Goal: Find specific page/section: Find specific page/section

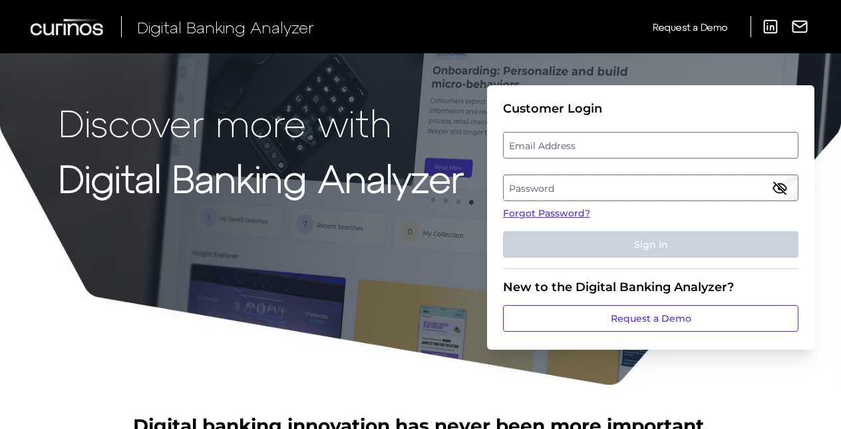
click at [587, 146] on label "Email Address" at bounding box center [651, 145] width 294 height 24
click at [587, 146] on input "email" at bounding box center [651, 145] width 296 height 27
type input "[EMAIL_ADDRESS][DOMAIN_NAME]"
click at [606, 178] on label "Password" at bounding box center [651, 188] width 294 height 24
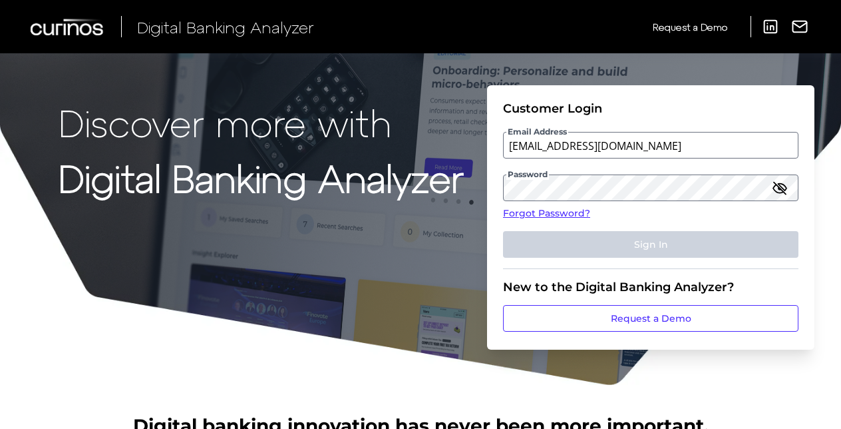
click at [373, 196] on strong "Digital Banking Analyzer" at bounding box center [261, 177] width 405 height 45
click at [568, 193] on label "Password" at bounding box center [651, 188] width 294 height 24
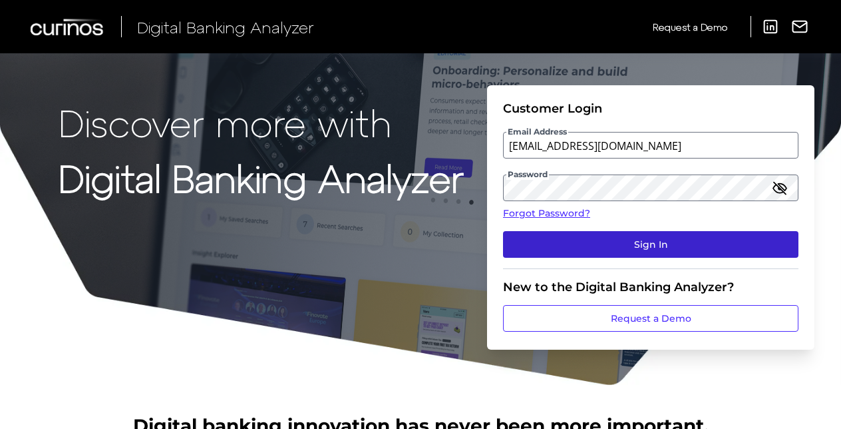
click at [604, 242] on button "Sign In" at bounding box center [651, 244] width 296 height 27
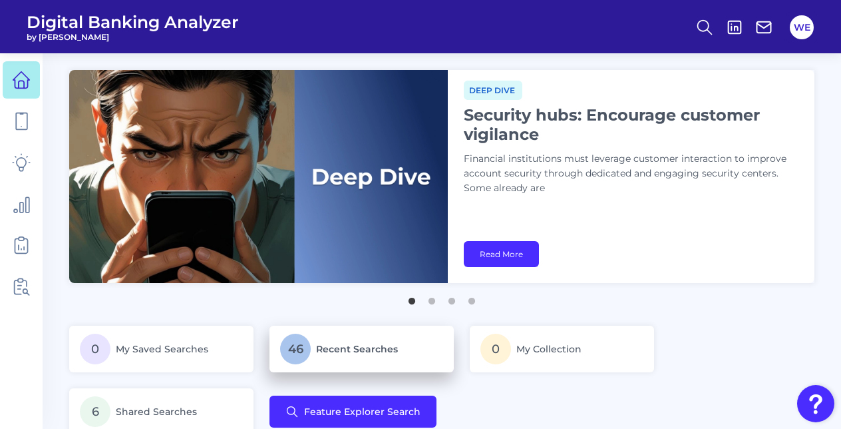
click at [311, 357] on p "46 Recent Searches" at bounding box center [361, 348] width 163 height 31
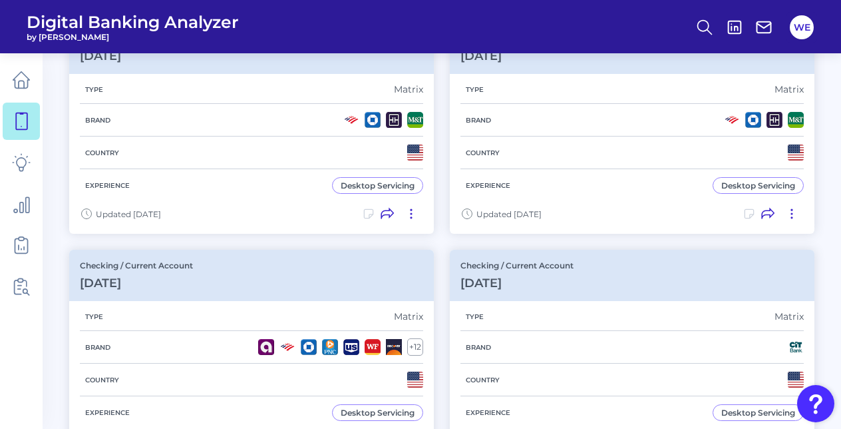
scroll to position [172, 0]
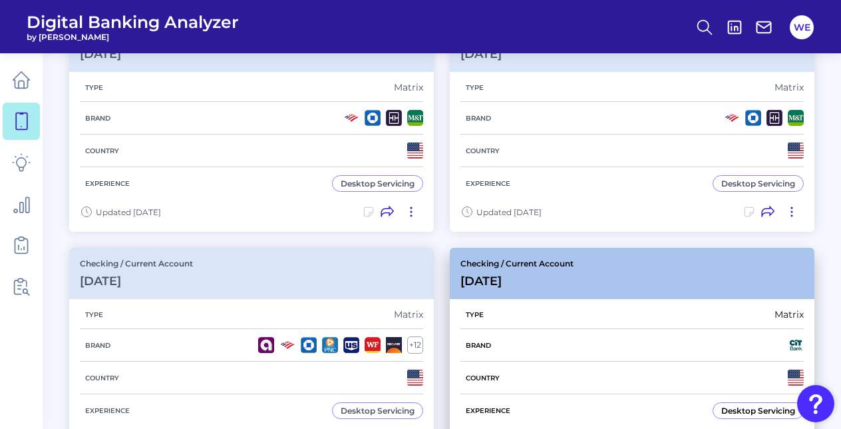
click at [466, 300] on div "Type Matrix" at bounding box center [632, 314] width 343 height 29
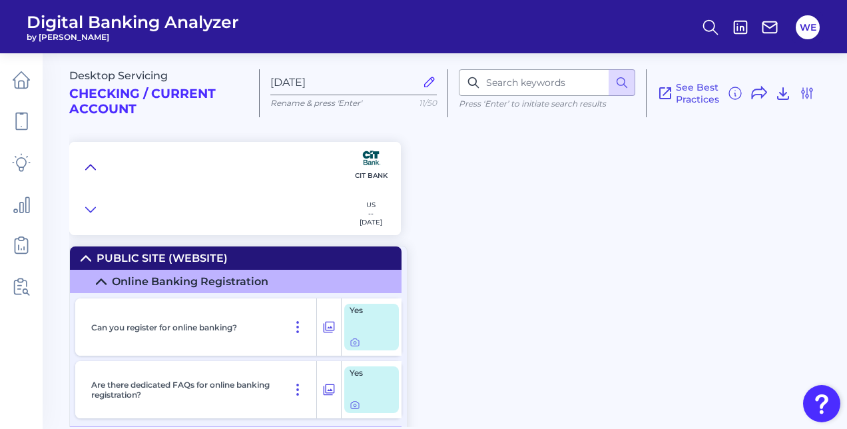
click at [93, 164] on icon at bounding box center [90, 166] width 11 height 13
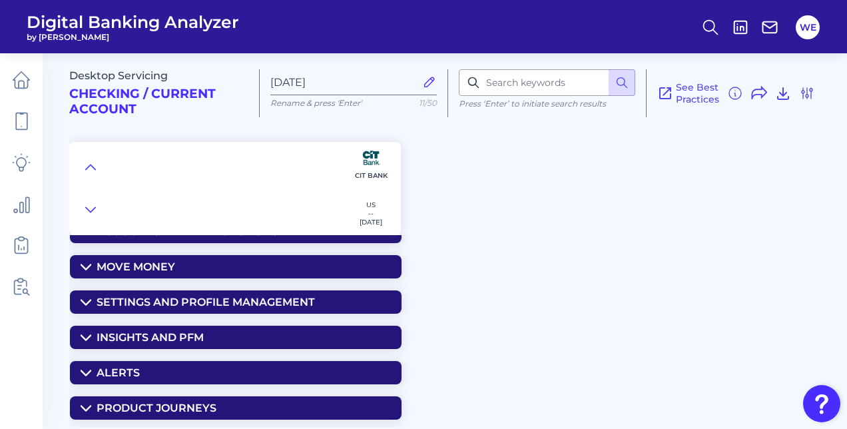
scroll to position [133, 0]
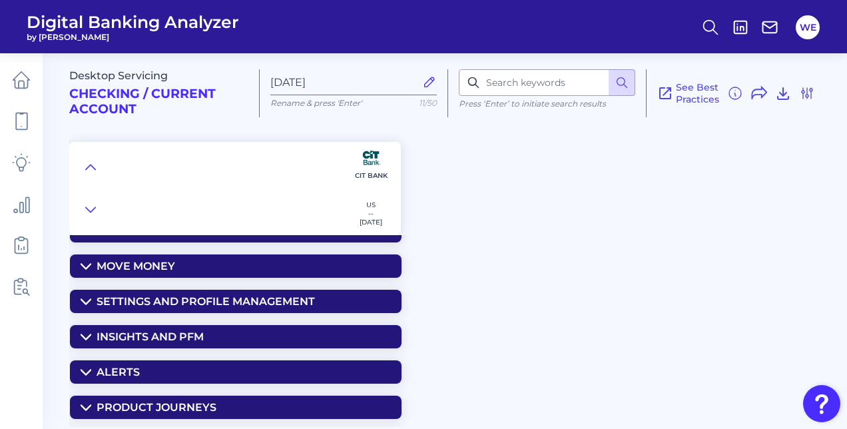
click at [301, 290] on summary "Settings and Profile Management" at bounding box center [235, 301] width 331 height 23
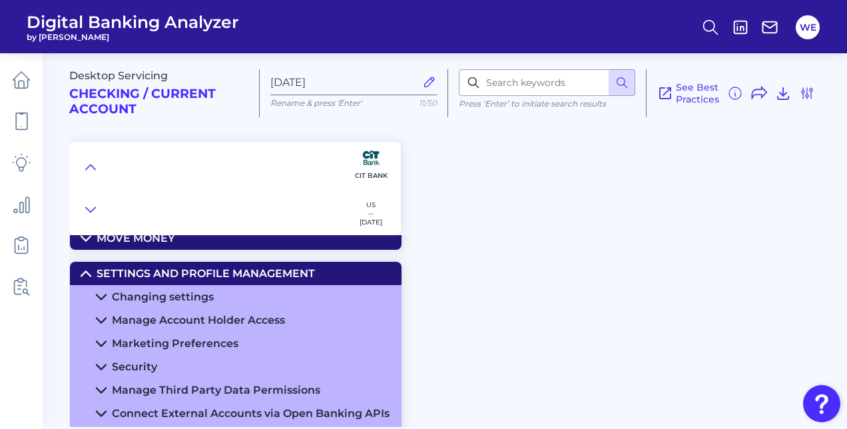
click at [294, 290] on summary "Changing settings" at bounding box center [235, 296] width 331 height 23
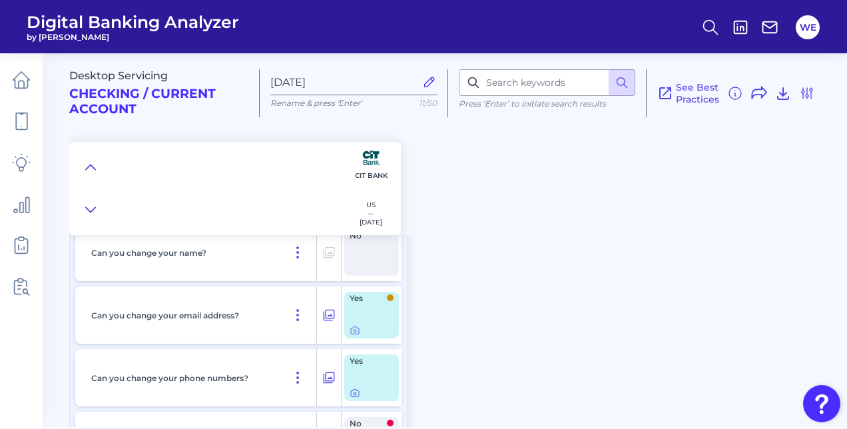
scroll to position [252, 0]
